Goal: Task Accomplishment & Management: Manage account settings

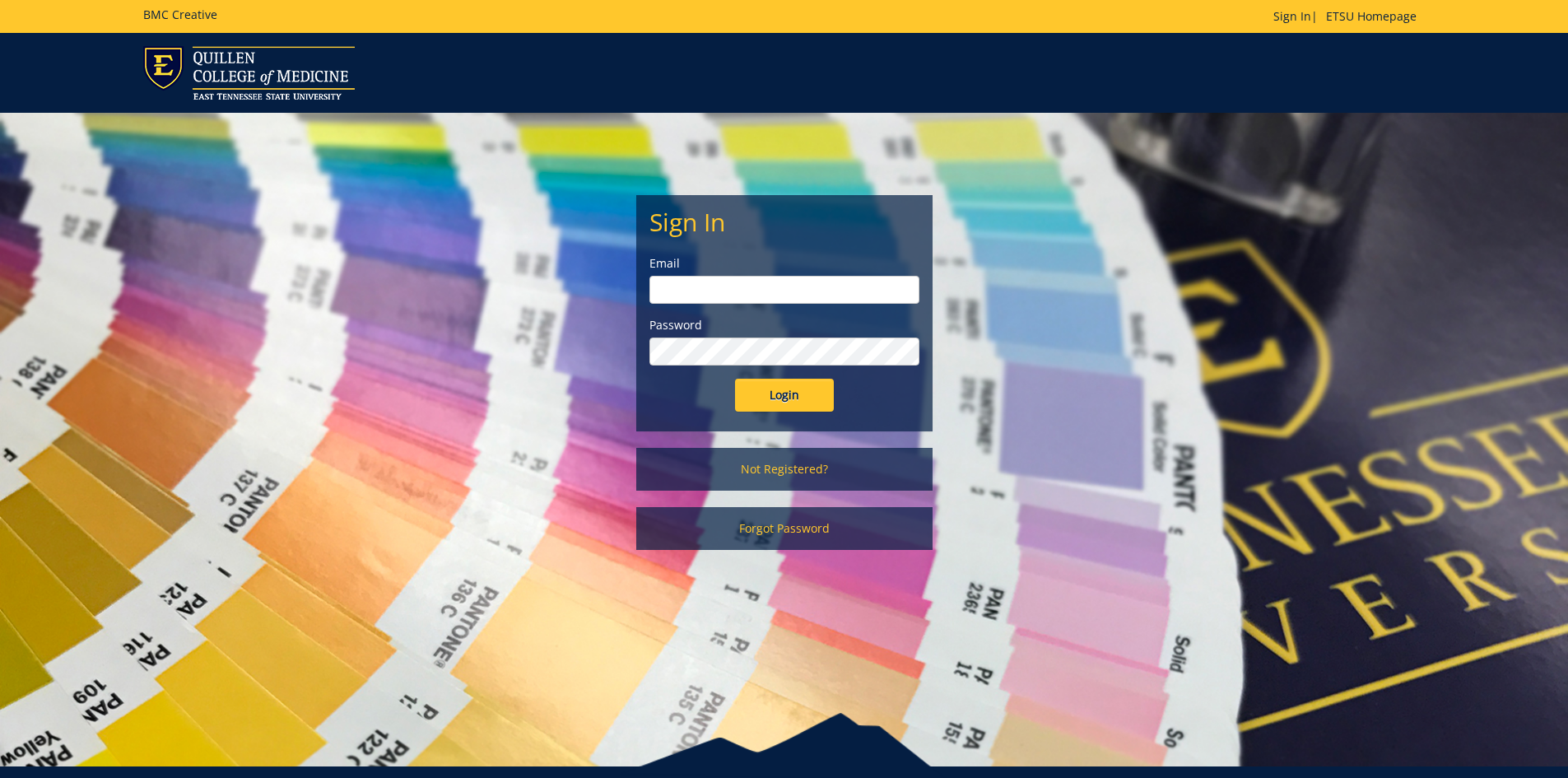
click at [683, 292] on input "email" at bounding box center [784, 290] width 270 height 28
type input "forrestd@etsu.edu"
click at [777, 389] on input "Login" at bounding box center [785, 395] width 99 height 33
